Goal: Information Seeking & Learning: Check status

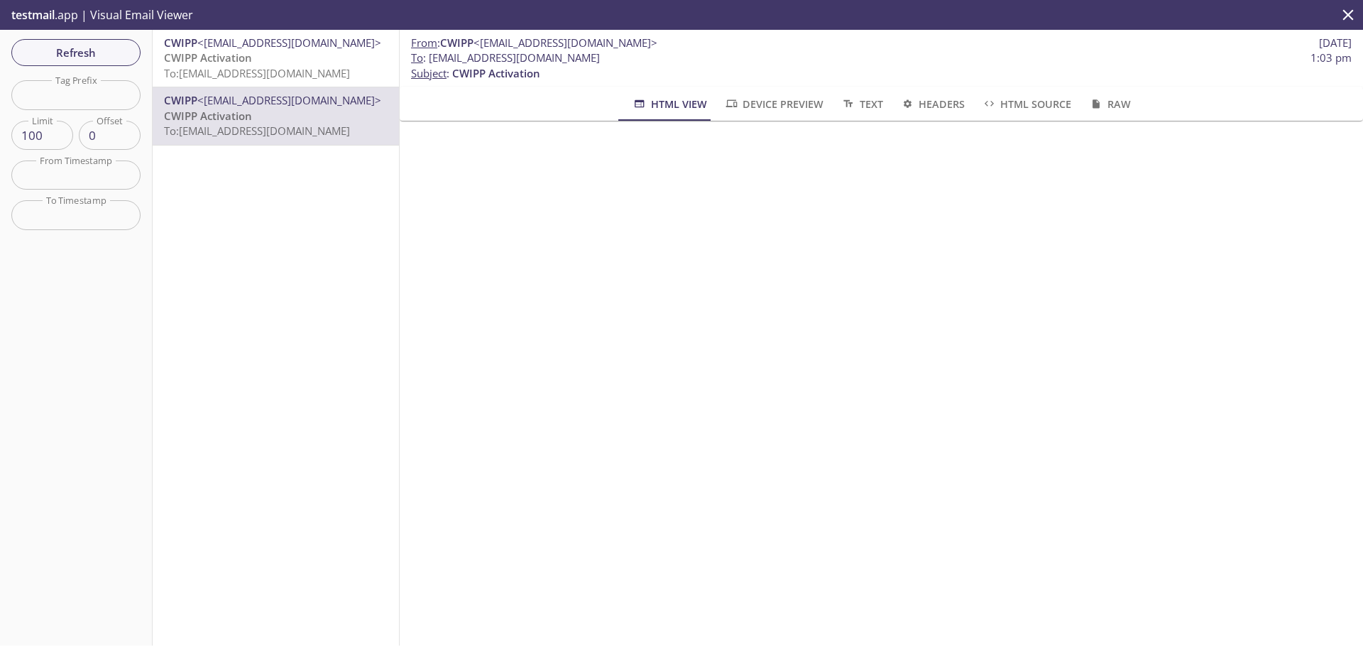
click at [293, 254] on div "CWIPP <noreply@cwipp.ca> CWIPP Activation To: cwipp.31890@inbox.testmail.app CW…" at bounding box center [276, 338] width 247 height 616
click at [289, 67] on span "To: cwipp.31890@inbox.testmail.app" at bounding box center [257, 73] width 186 height 14
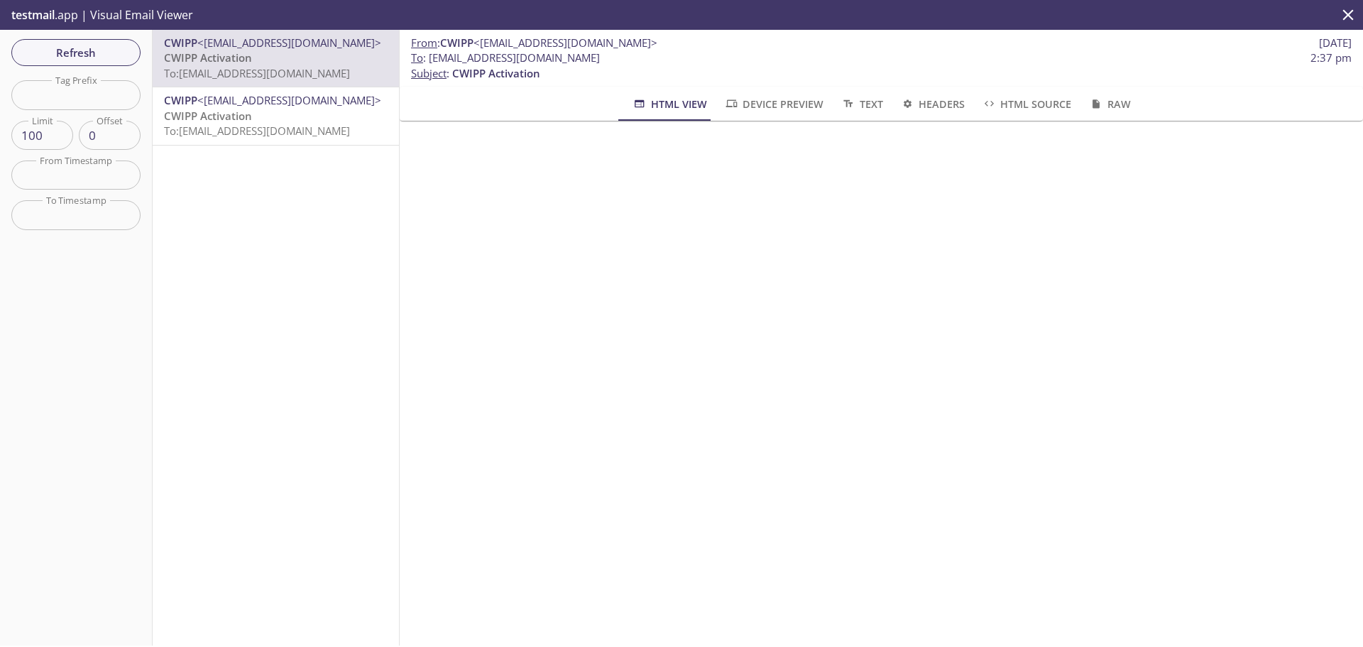
click at [329, 317] on div "CWIPP <noreply@cwipp.ca> CWIPP Activation To: cwipp.31890@inbox.testmail.app CW…" at bounding box center [276, 338] width 247 height 616
click at [339, 240] on div "CWIPP <noreply@cwipp.ca> CWIPP Activation To: cwipp.31890@inbox.testmail.app CW…" at bounding box center [276, 338] width 247 height 616
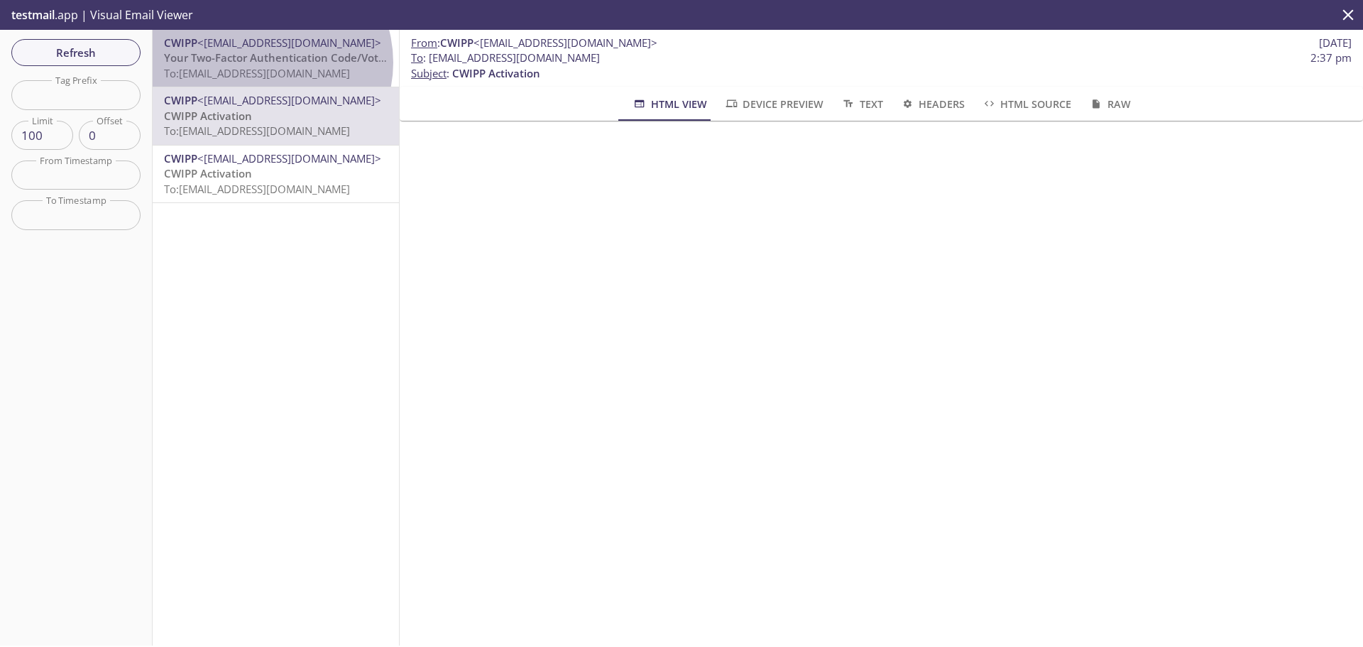
click at [264, 62] on span "Your Two-Factor Authentication Code/Votre code d'authentification à deux facteu…" at bounding box center [379, 57] width 431 height 14
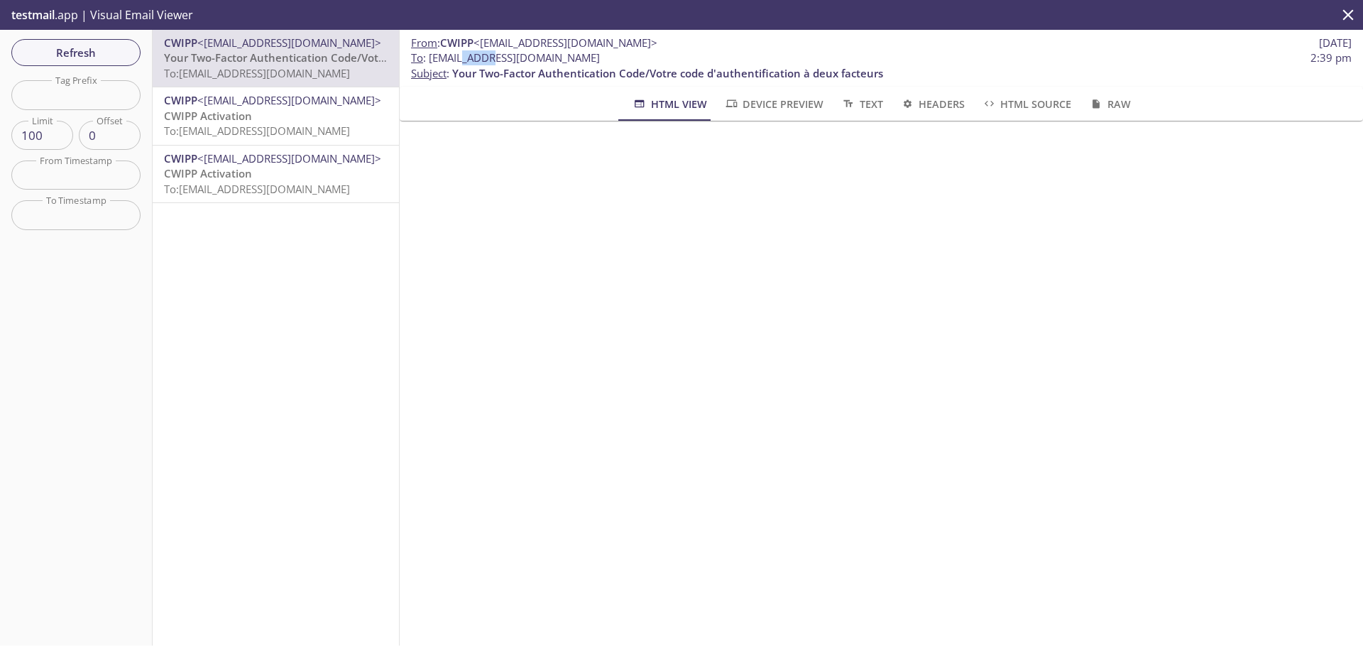
drag, startPoint x: 463, startPoint y: 58, endPoint x: 491, endPoint y: 55, distance: 28.5
click at [491, 55] on span "To : cwipp.31890@inbox.testmail.app" at bounding box center [505, 57] width 189 height 15
copy span "31890"
click at [553, 398] on div "From : CWIPP <noreply@cwipp.ca> 26 Aug 2025 To : cwipp.31890@inbox.testmail.app…" at bounding box center [882, 338] width 964 height 616
drag, startPoint x: 594, startPoint y: 58, endPoint x: 430, endPoint y: 58, distance: 164.0
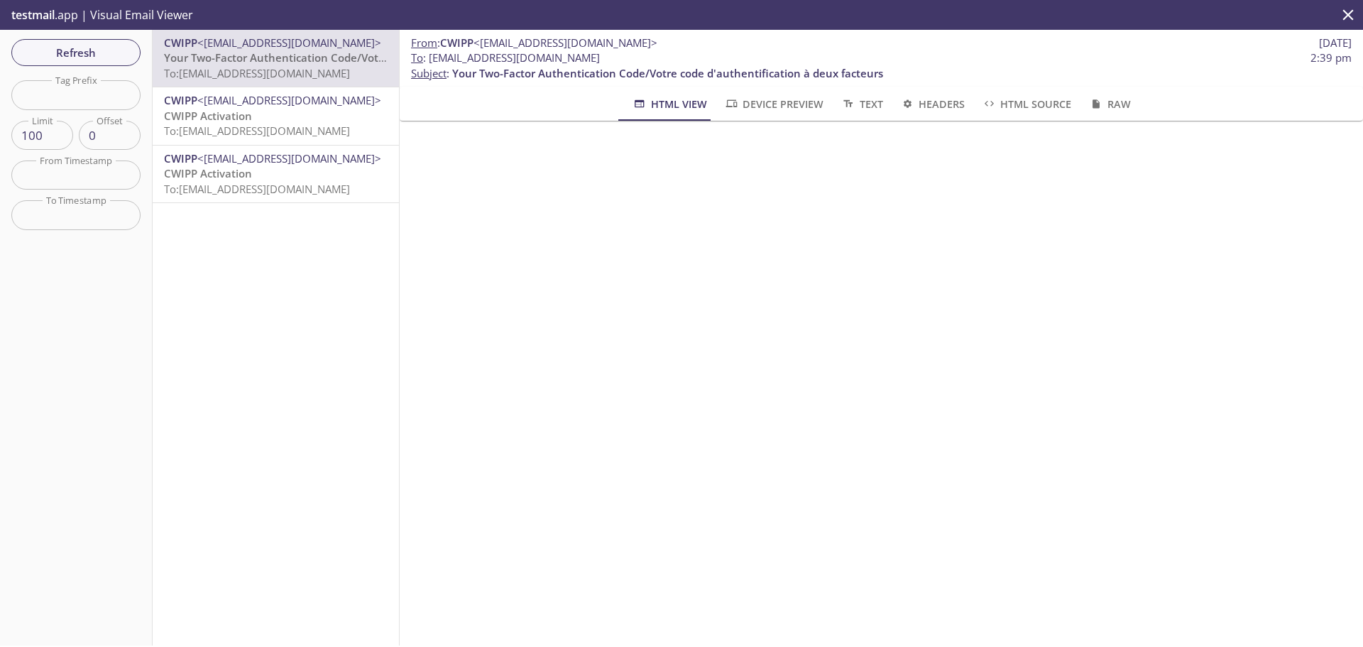
click at [430, 58] on span "To : cwipp.31890@inbox.testmail.app 2:39 pm" at bounding box center [881, 57] width 941 height 15
copy span "cwipp.31890@inbox.testmail.app"
click at [59, 52] on span "Refresh" at bounding box center [76, 52] width 107 height 18
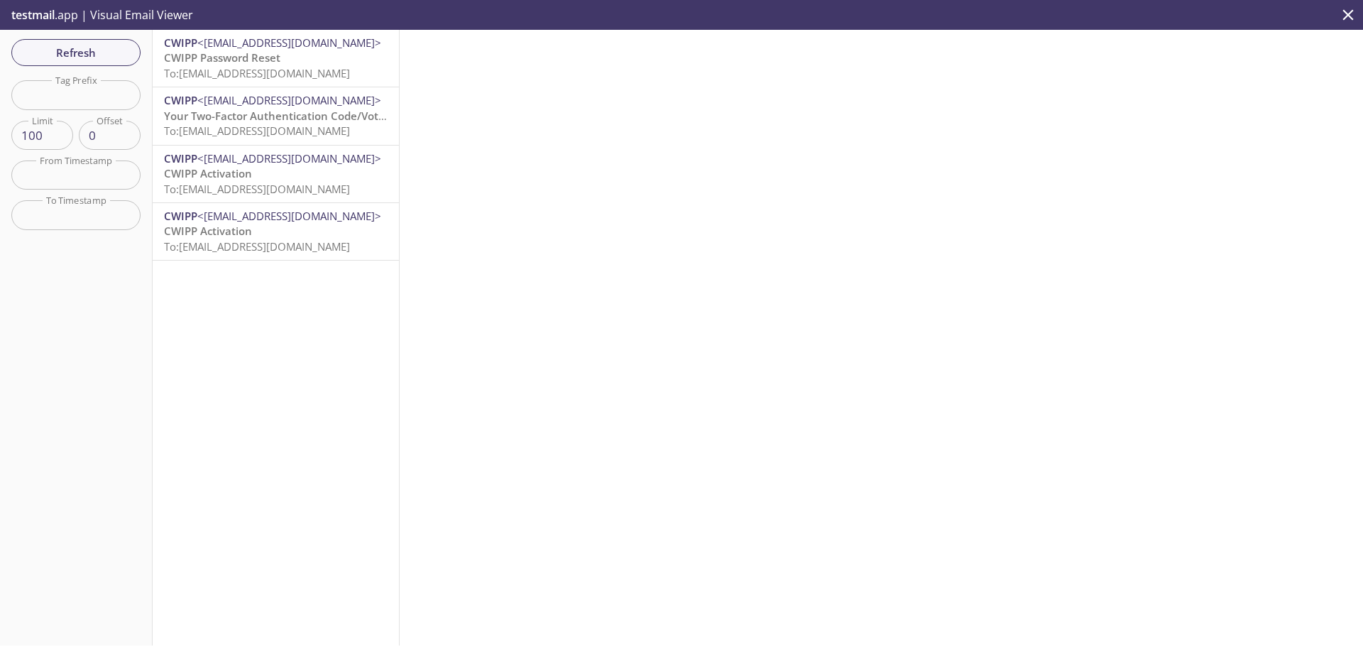
click at [180, 61] on span "CWIPP Password Reset" at bounding box center [222, 57] width 116 height 14
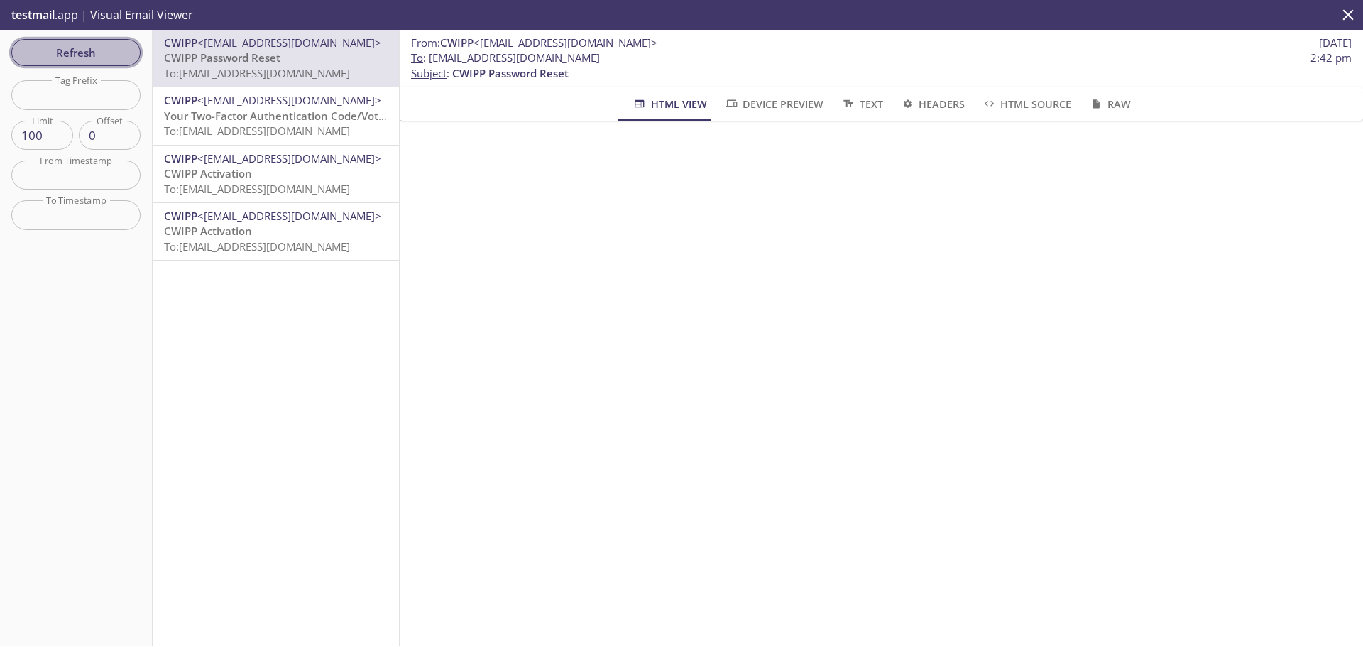
click at [82, 62] on button "Refresh" at bounding box center [75, 52] width 129 height 27
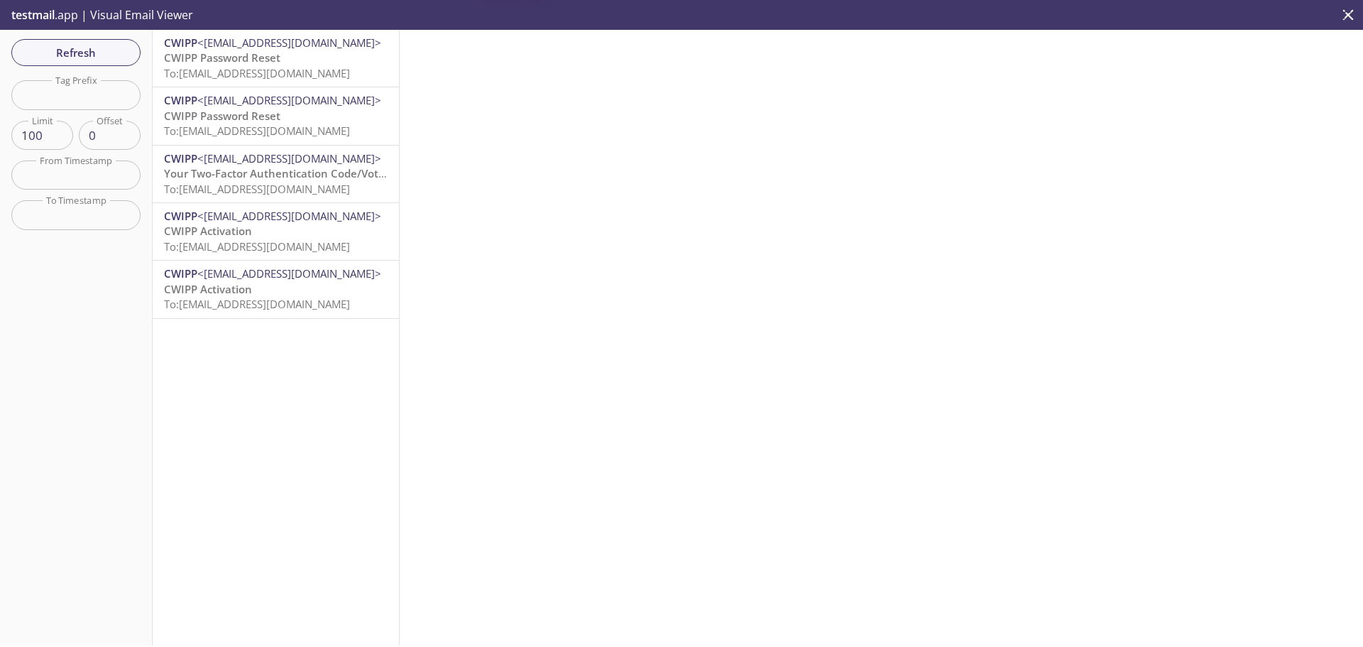
click at [266, 56] on span "CWIPP Password Reset" at bounding box center [222, 57] width 116 height 14
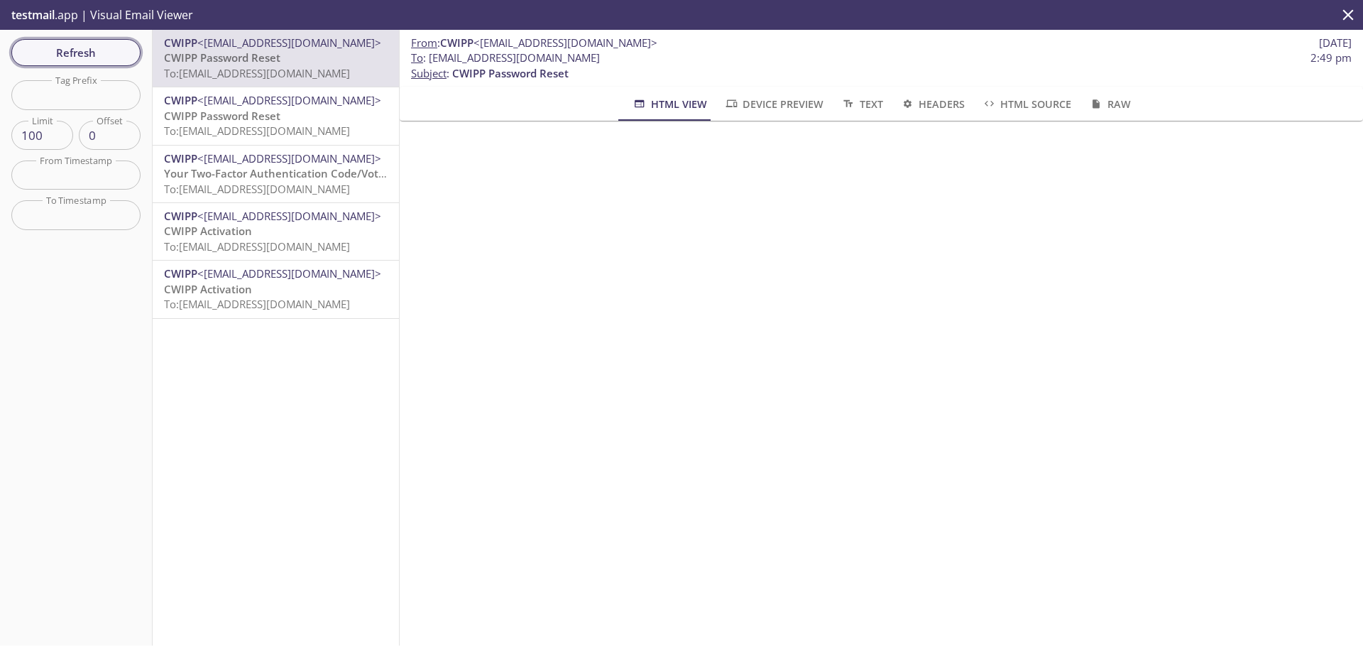
click at [104, 57] on span "Refresh" at bounding box center [76, 52] width 107 height 18
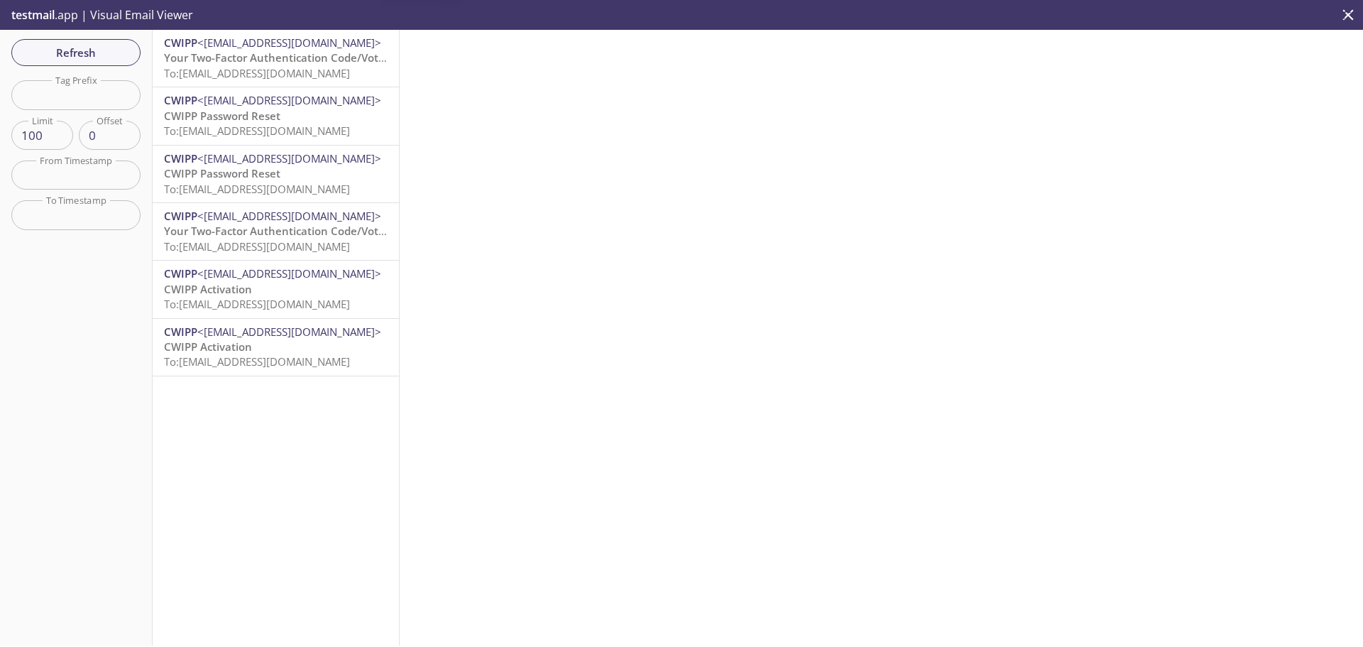
click at [290, 84] on div "CWIPP <noreply@cwipp.ca> Your Two-Factor Authentication Code/Votre code d'authe…" at bounding box center [276, 58] width 246 height 57
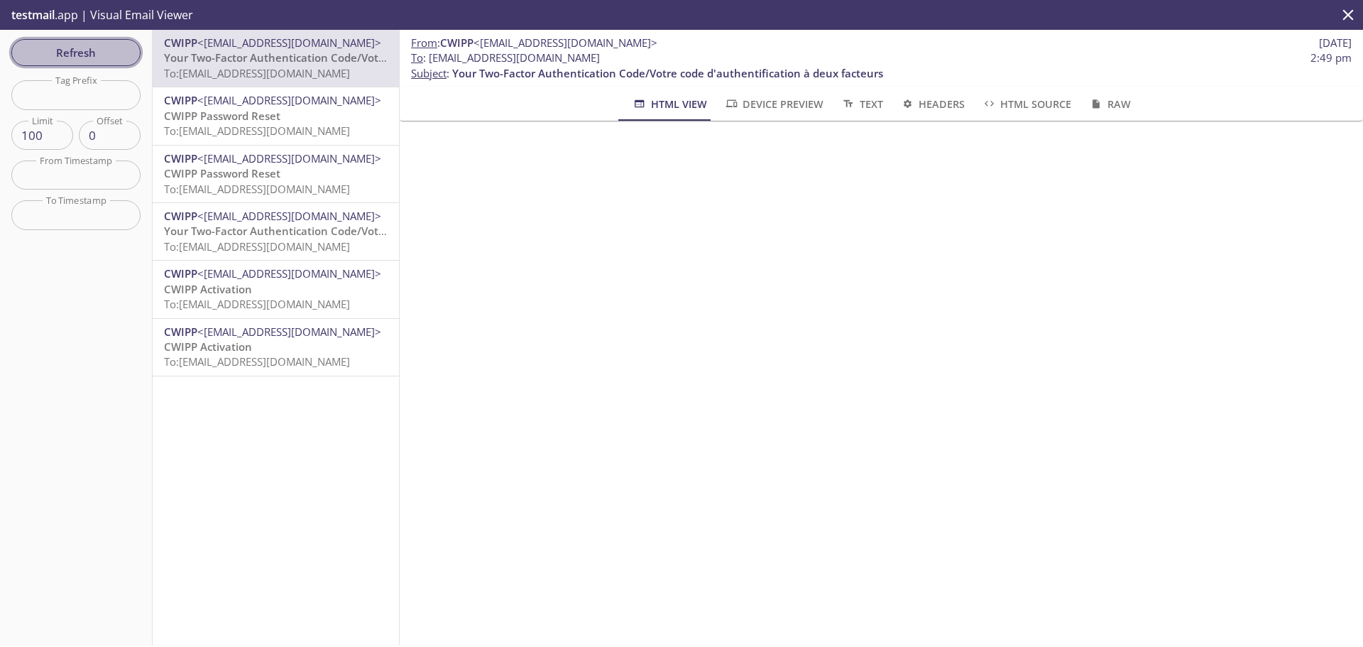
click at [107, 52] on span "Refresh" at bounding box center [76, 52] width 107 height 18
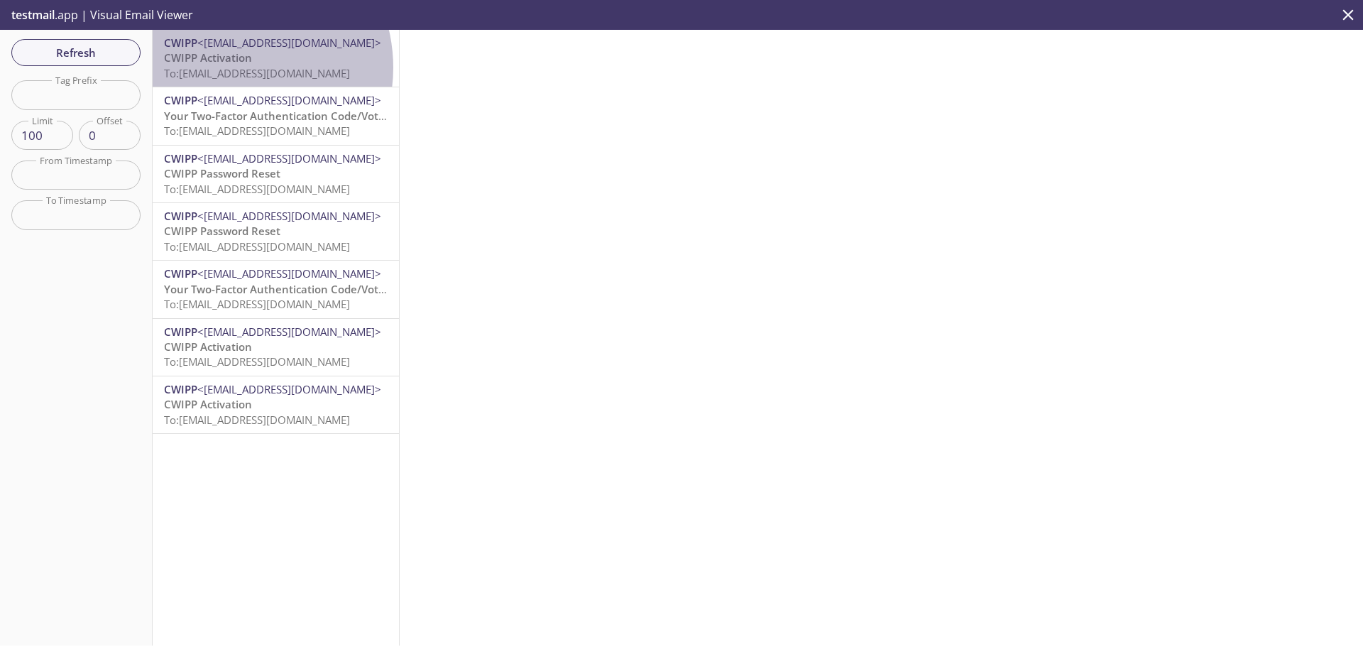
click at [229, 67] on span "To: cwipp.19120@inbox.testmail.app" at bounding box center [257, 73] width 186 height 14
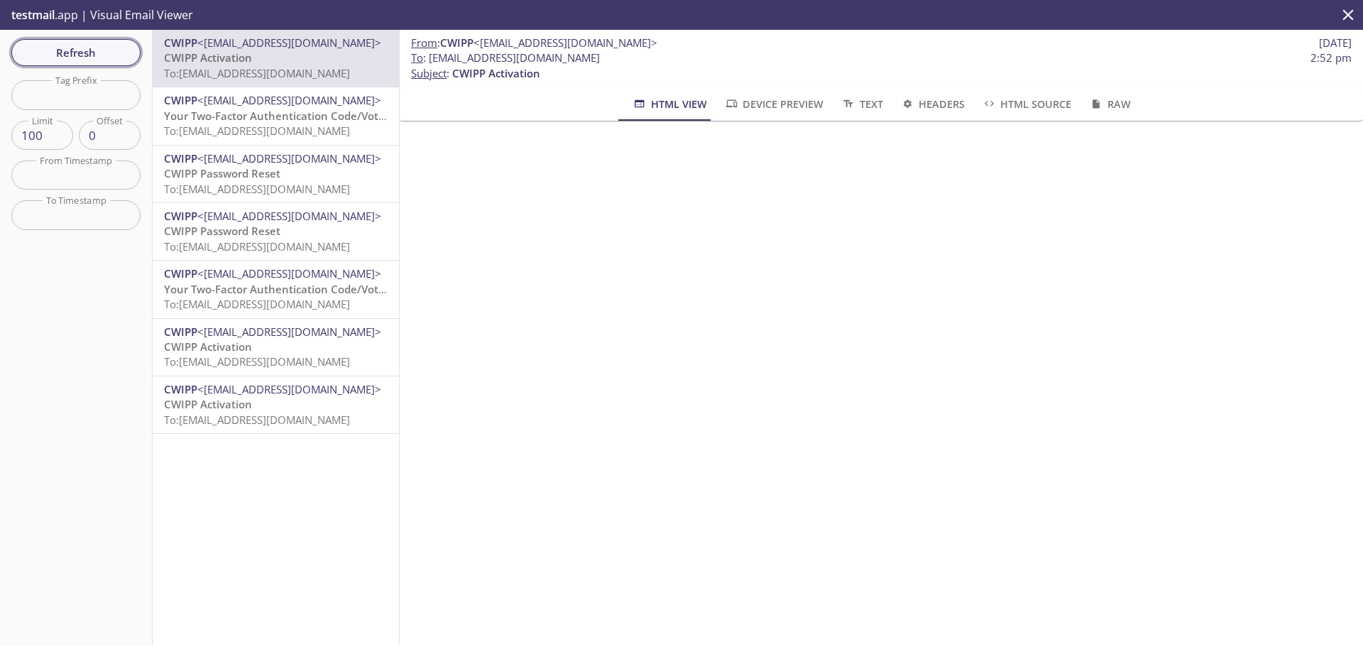
click at [121, 54] on span "Refresh" at bounding box center [76, 52] width 107 height 18
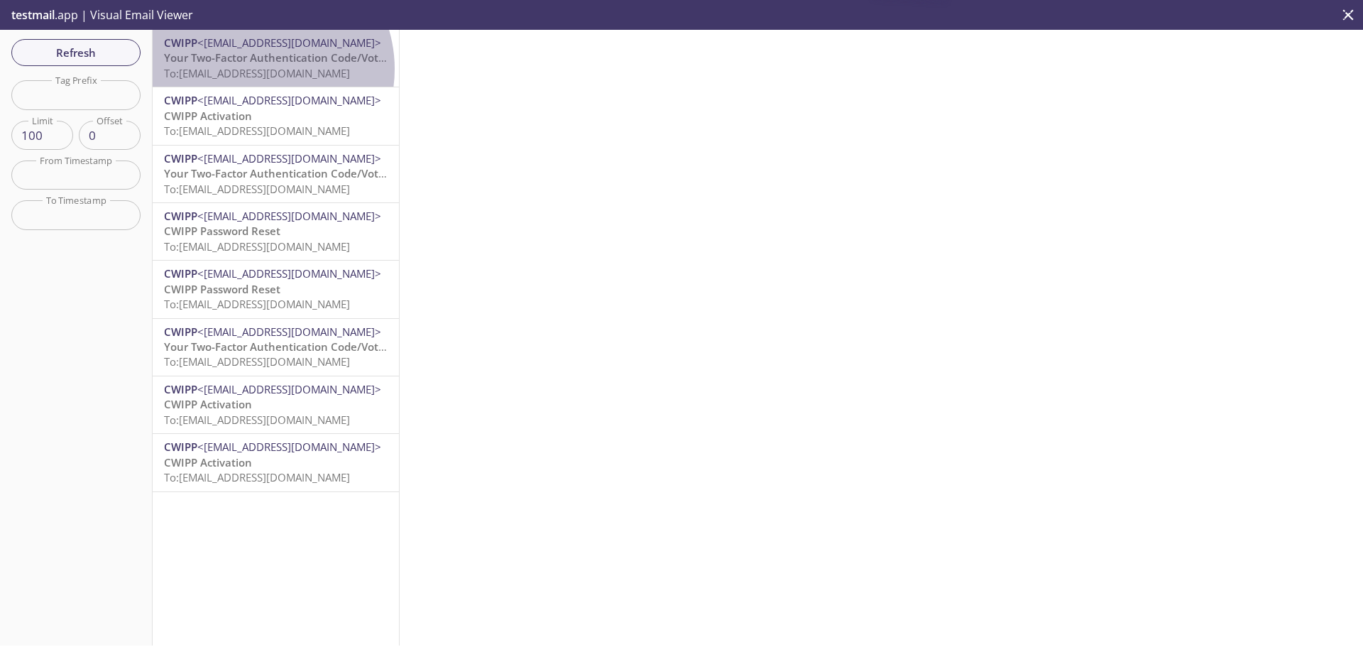
click at [257, 69] on span "To: cwipp.19120@inbox.testmail.app" at bounding box center [257, 73] width 186 height 14
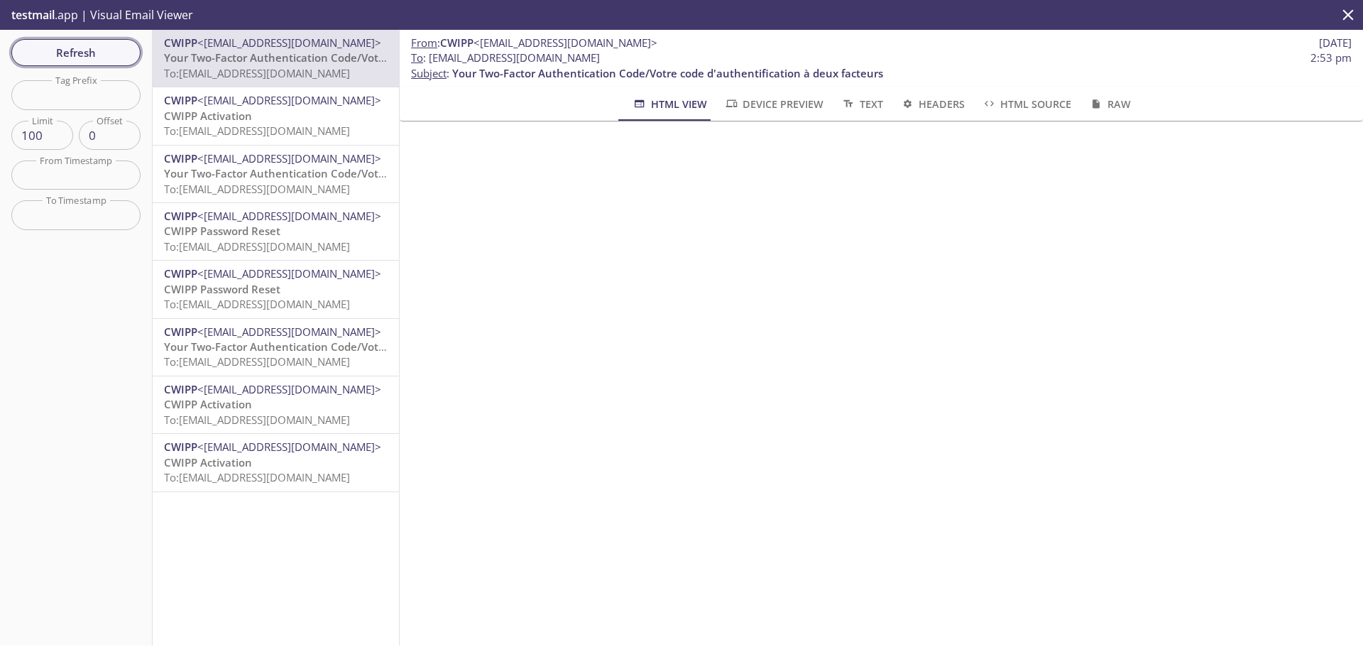
click at [79, 52] on span "Refresh" at bounding box center [76, 52] width 107 height 18
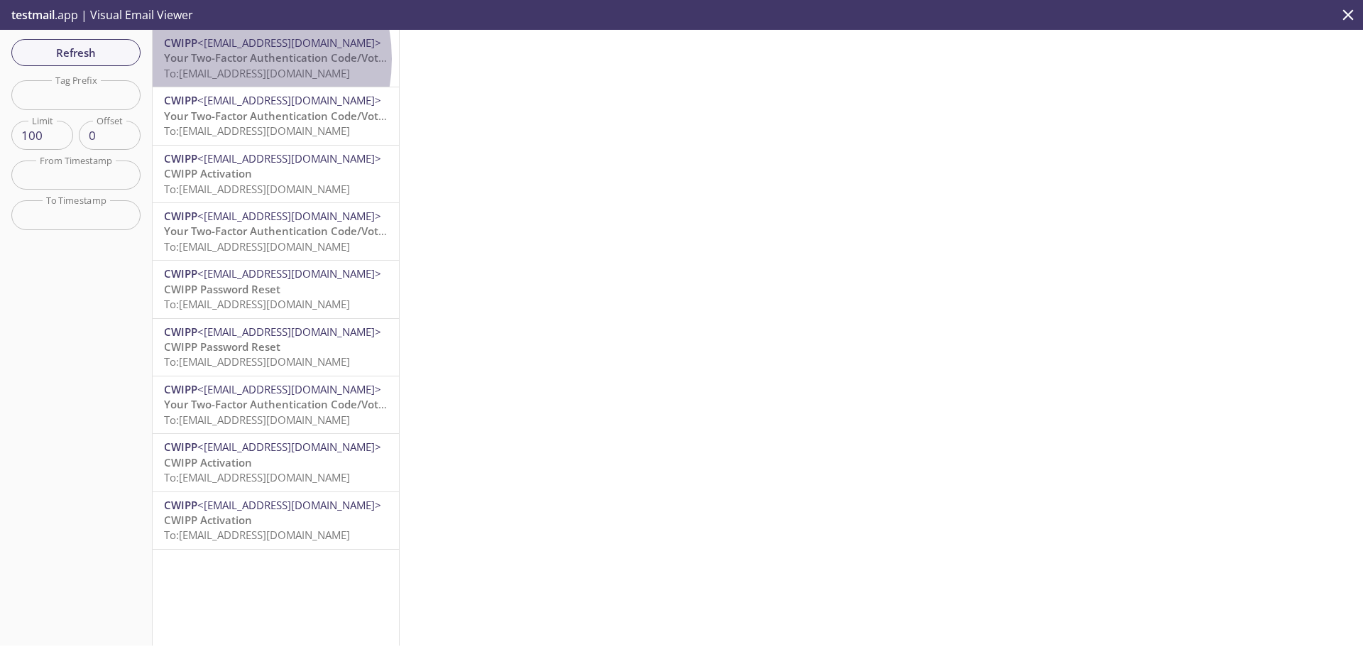
click at [224, 59] on span "Your Two-Factor Authentication Code/Votre code d'authentification à deux facteu…" at bounding box center [379, 57] width 431 height 14
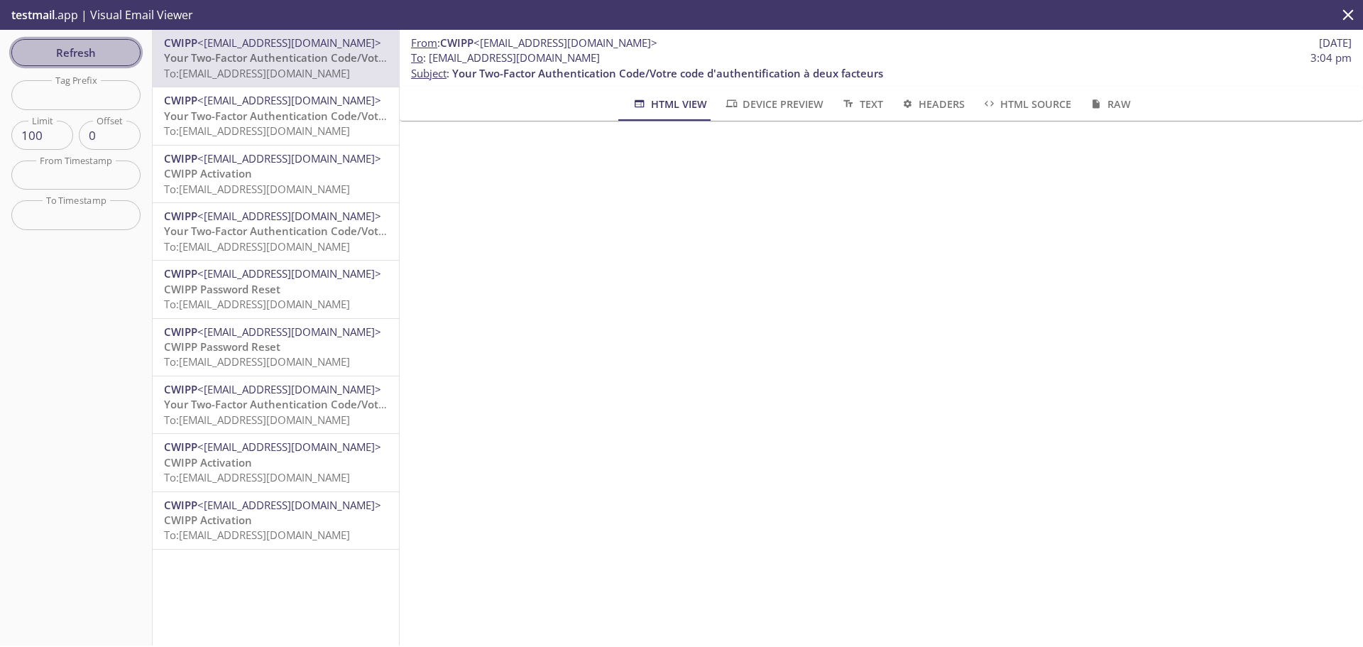
click at [111, 61] on span "Refresh" at bounding box center [76, 52] width 107 height 18
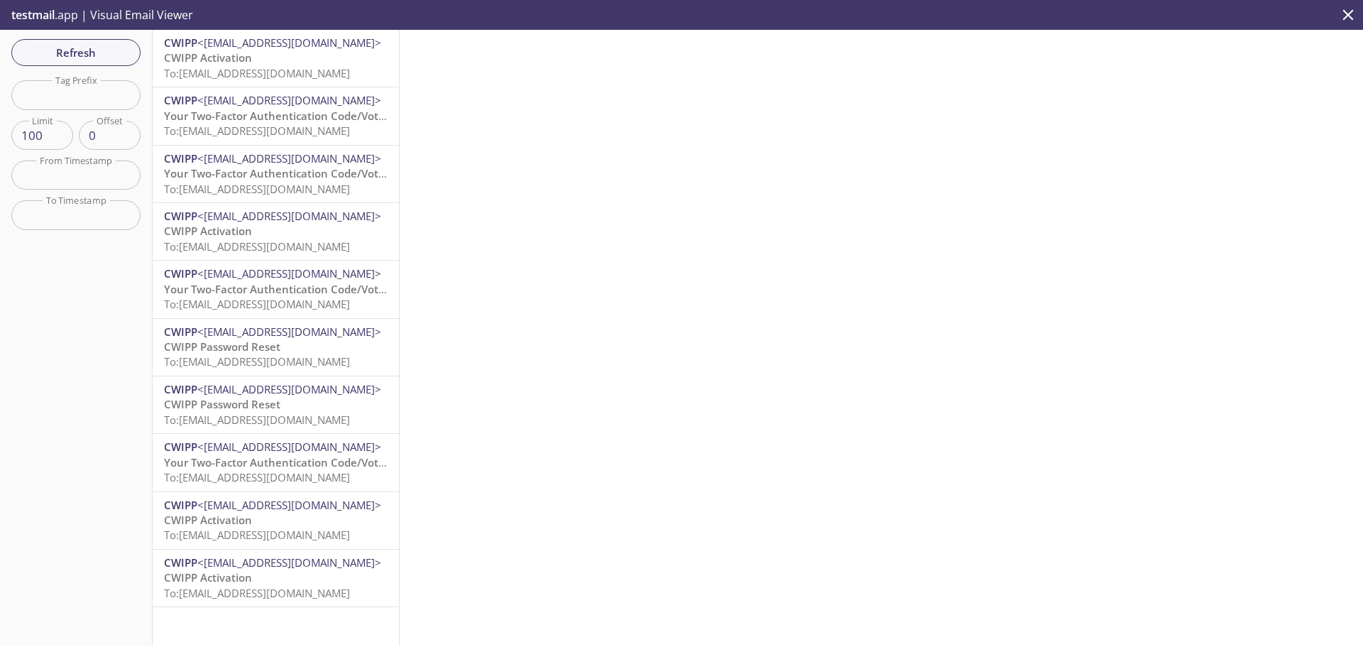
click at [233, 75] on span "To: cwipp.61688@inbox.testmail.app" at bounding box center [257, 73] width 186 height 14
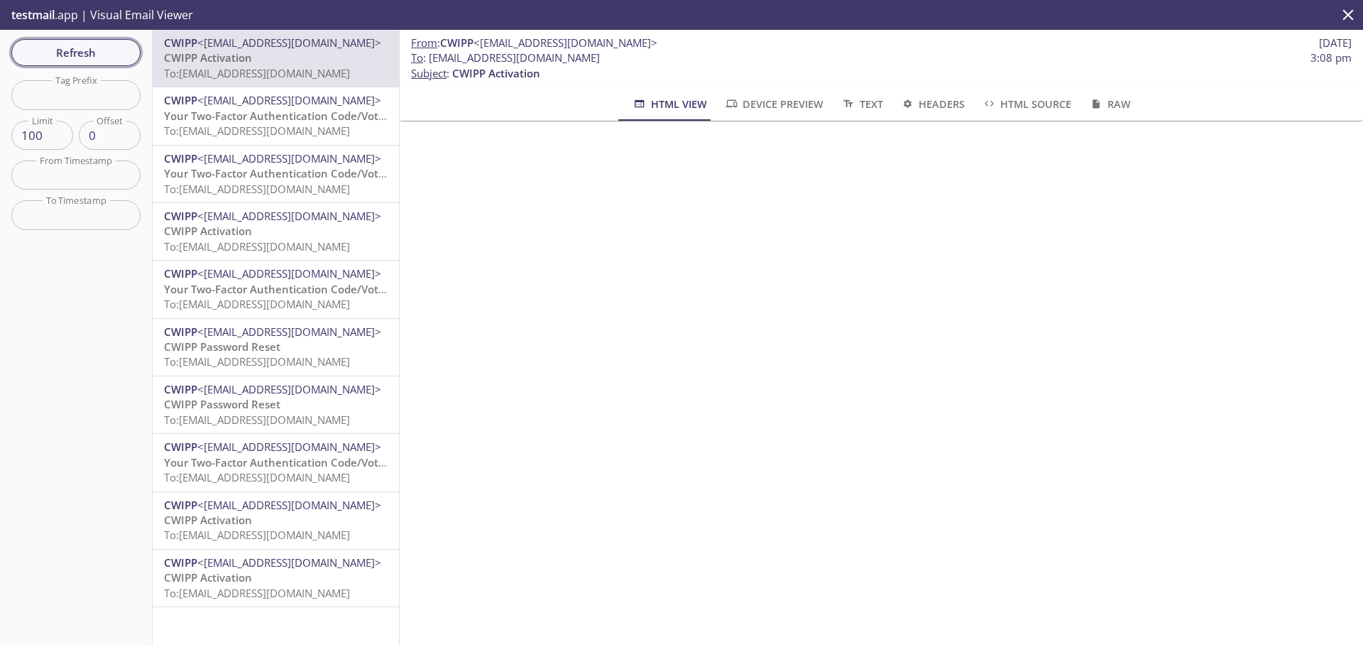
click at [119, 43] on span "Refresh" at bounding box center [76, 52] width 107 height 18
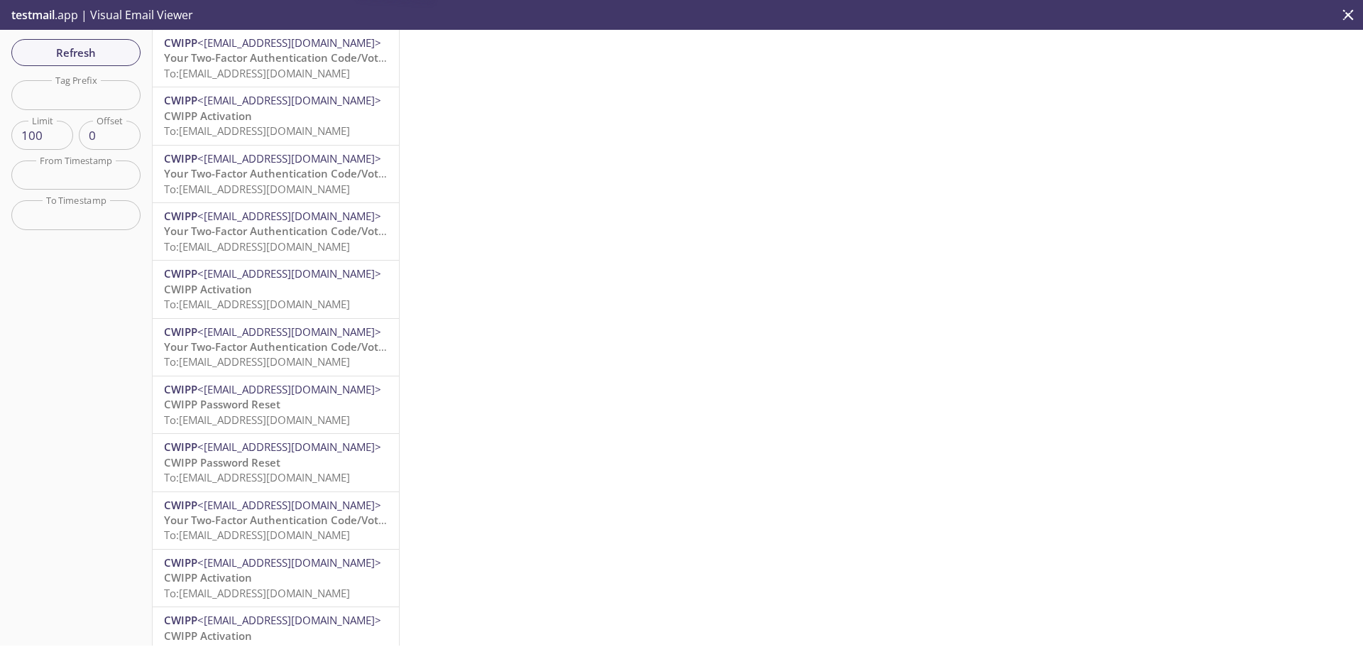
click at [240, 63] on span "Your Two-Factor Authentication Code/Votre code d'authentification à deux facteu…" at bounding box center [379, 57] width 431 height 14
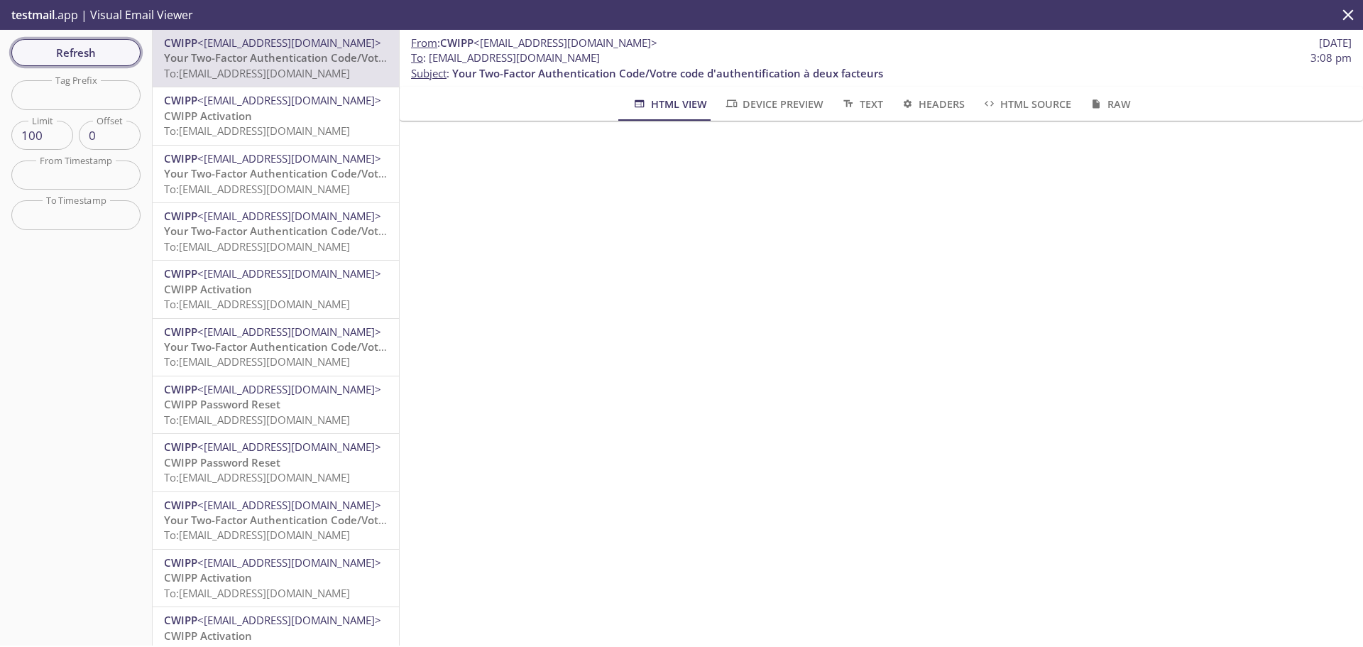
click at [114, 48] on span "Refresh" at bounding box center [76, 52] width 107 height 18
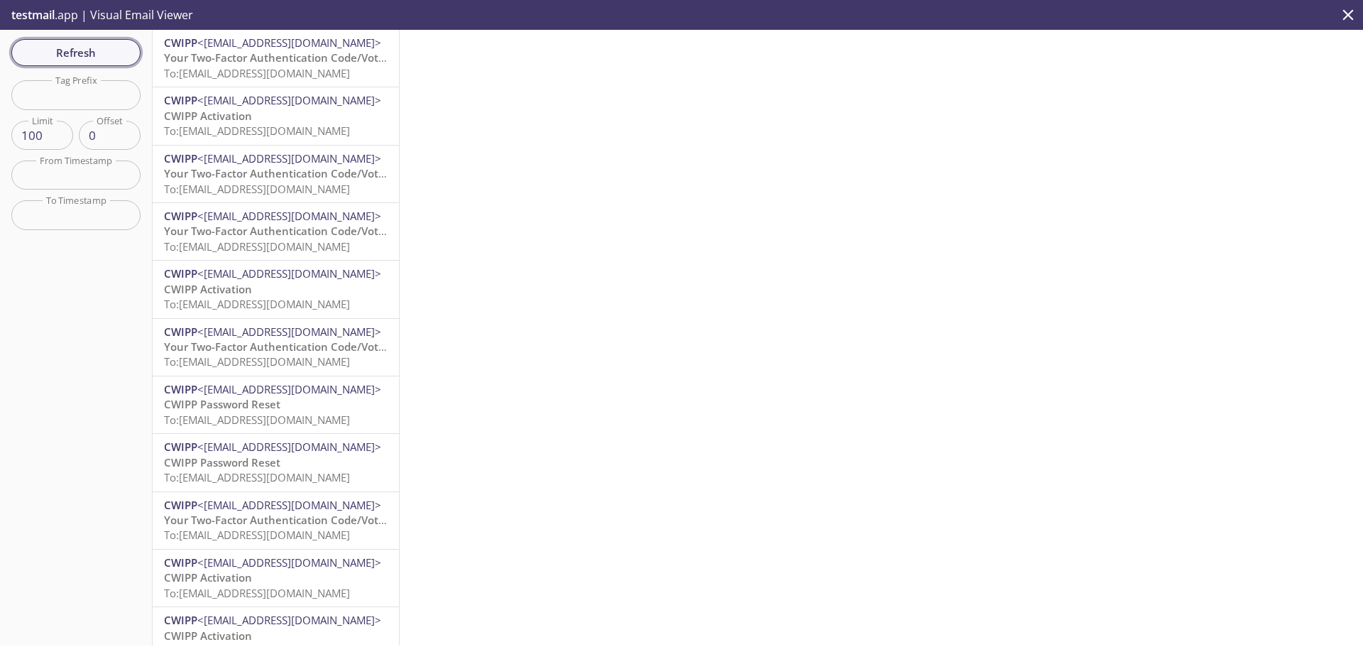
click at [78, 43] on span "Refresh" at bounding box center [76, 52] width 107 height 18
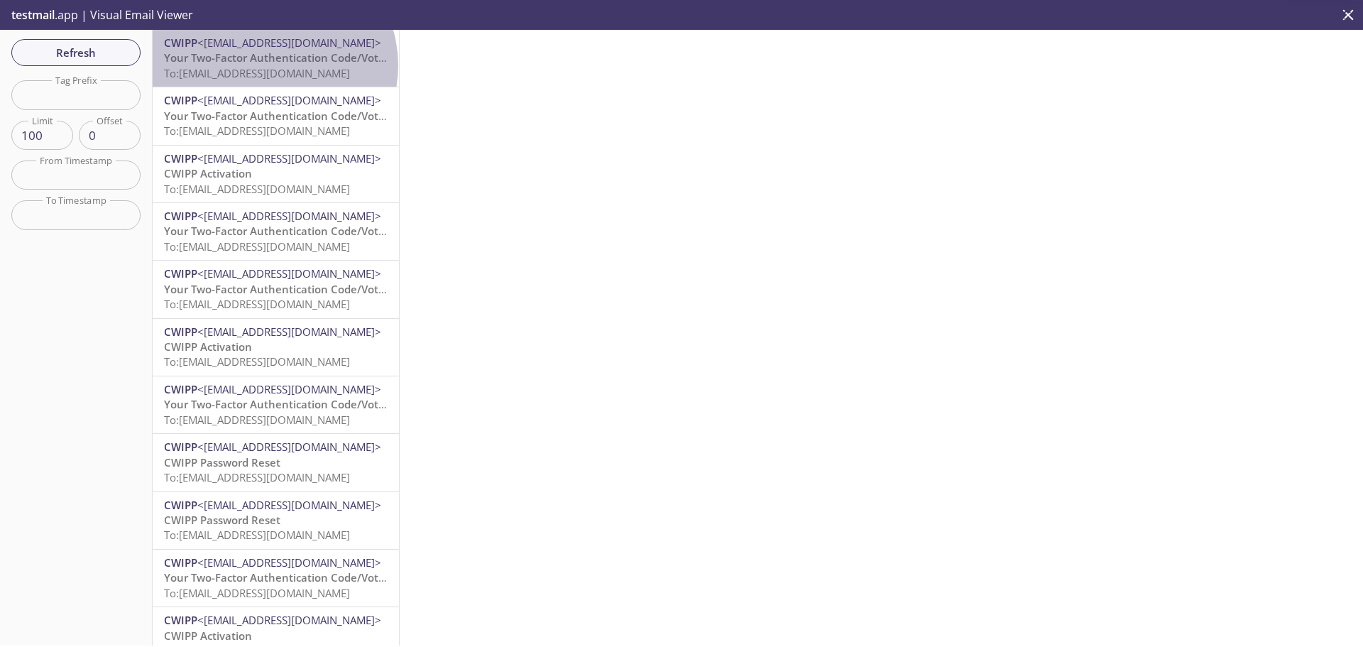
click at [273, 66] on span "To: cwipp.31890@inbox.testmail.app" at bounding box center [257, 73] width 186 height 14
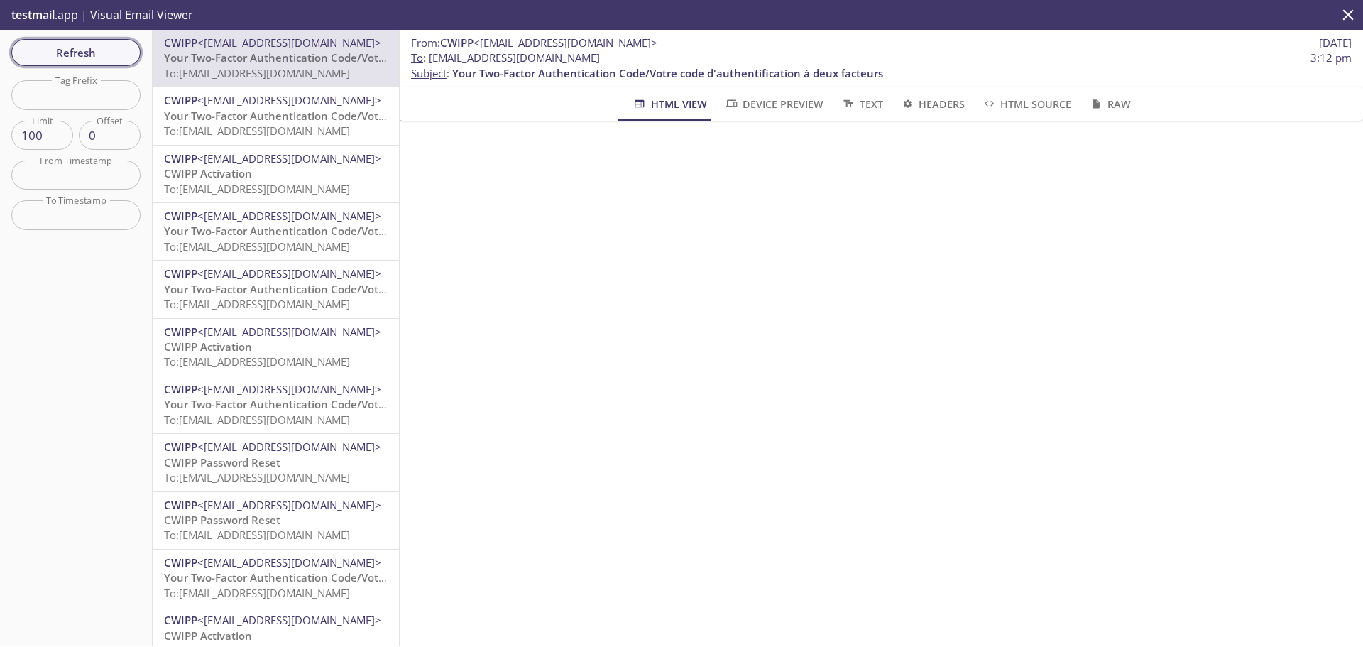
click at [87, 50] on span "Refresh" at bounding box center [76, 52] width 107 height 18
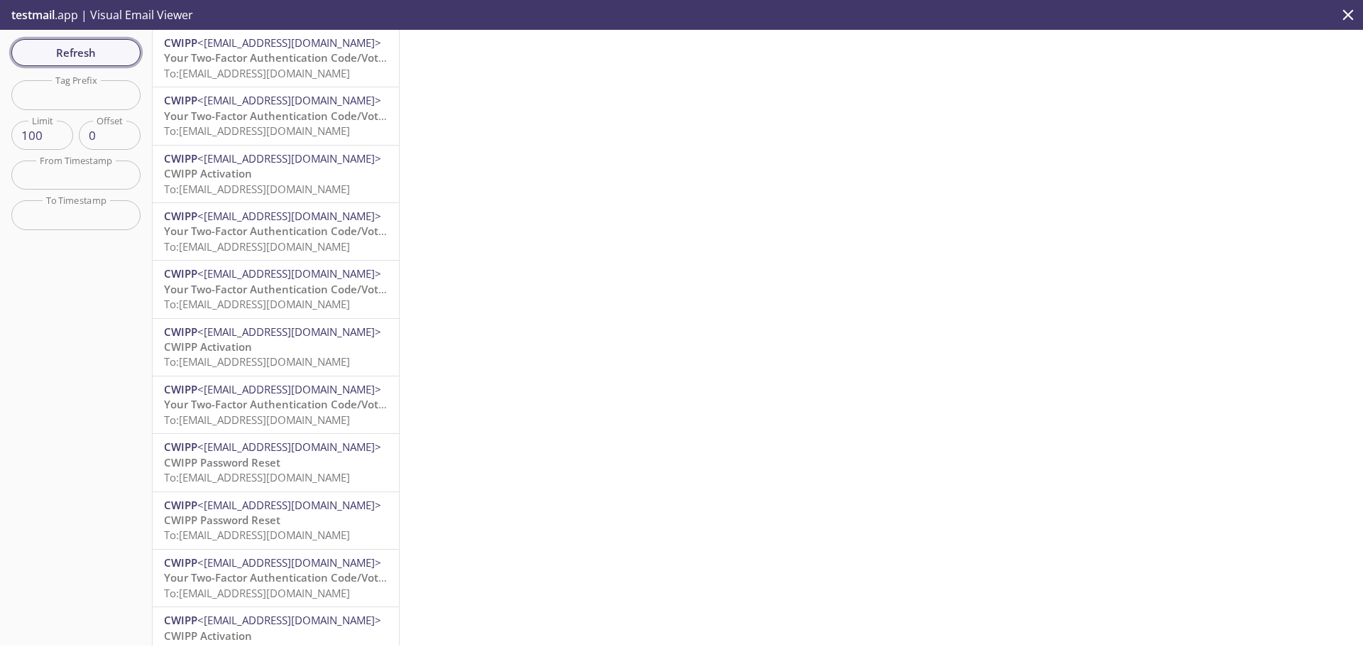
click at [113, 44] on span "Refresh" at bounding box center [76, 52] width 107 height 18
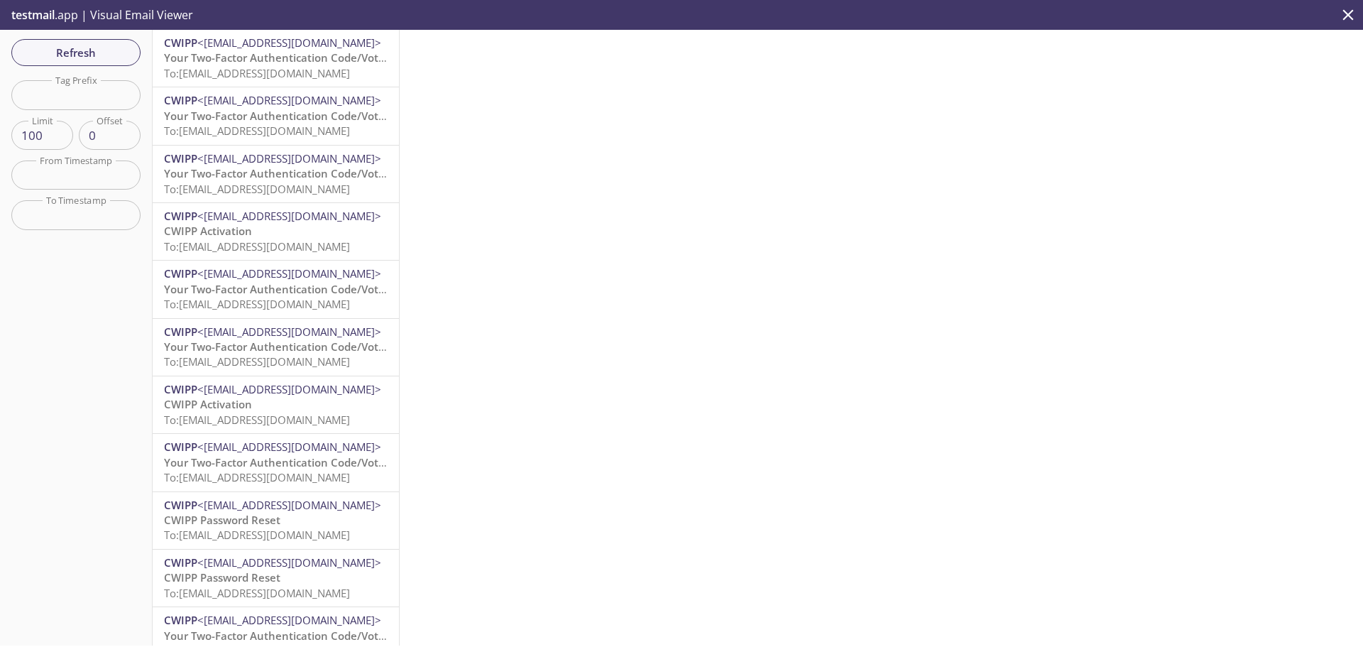
click at [244, 60] on span "Your Two-Factor Authentication Code/Votre code d'authentification à deux facteu…" at bounding box center [379, 57] width 431 height 14
